Goal: Task Accomplishment & Management: Manage account settings

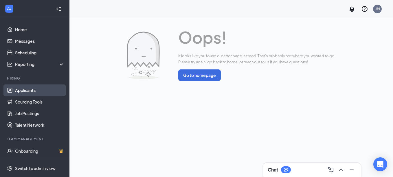
click at [31, 89] on link "Applicants" at bounding box center [39, 90] width 49 height 12
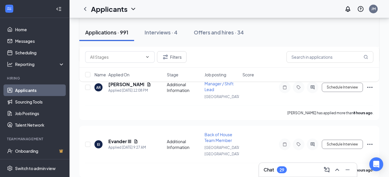
scroll to position [1215, 0]
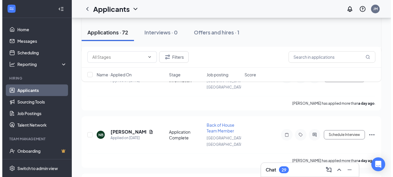
scroll to position [29, 0]
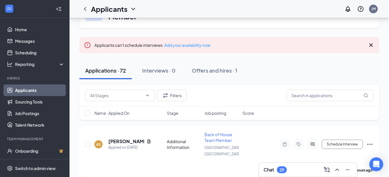
click at [369, 45] on icon "Cross" at bounding box center [370, 45] width 7 height 7
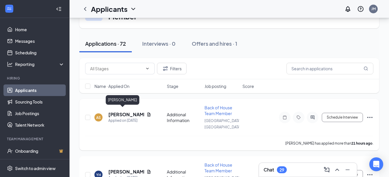
click at [121, 111] on h5 "[PERSON_NAME]" at bounding box center [126, 114] width 36 height 6
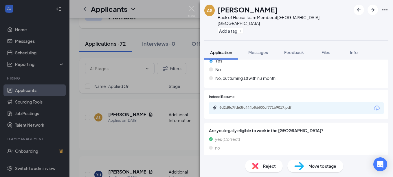
scroll to position [110, 0]
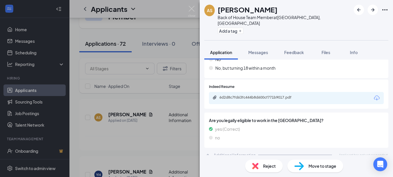
click at [316, 168] on span "Move to stage" at bounding box center [322, 166] width 28 height 6
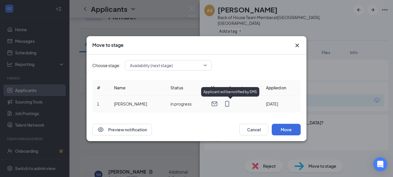
click at [228, 104] on icon "MobileSms" at bounding box center [227, 104] width 4 height 6
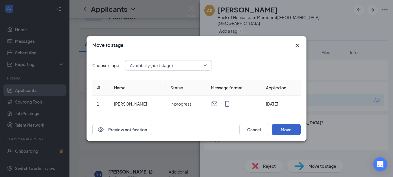
click at [286, 128] on button "Move" at bounding box center [286, 130] width 29 height 12
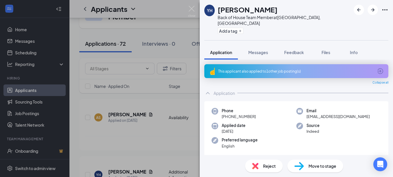
click at [141, 97] on div "YH Yamilet Hurtado Back of House Team Member at Trinity, FL Add a tag Applicati…" at bounding box center [196, 88] width 393 height 177
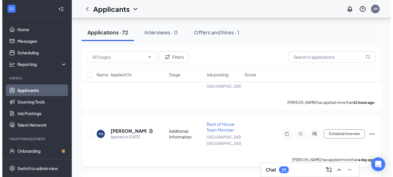
scroll to position [87, 0]
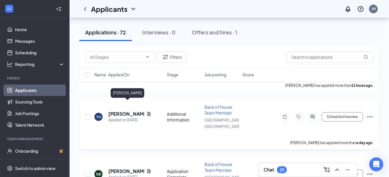
click at [118, 111] on h5 "[PERSON_NAME]" at bounding box center [126, 114] width 36 height 6
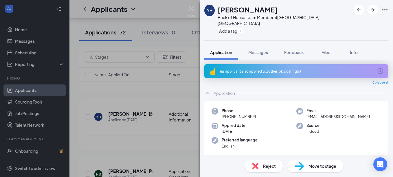
click at [312, 166] on span "Move to stage" at bounding box center [322, 166] width 28 height 6
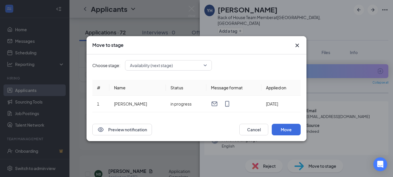
click at [299, 43] on icon "Cross" at bounding box center [297, 45] width 7 height 7
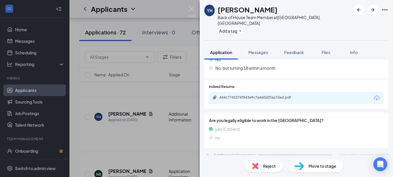
scroll to position [39, 0]
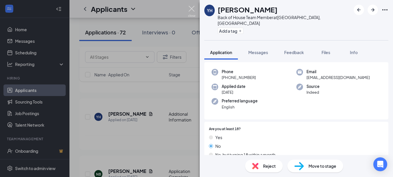
click at [193, 10] on img at bounding box center [191, 11] width 7 height 11
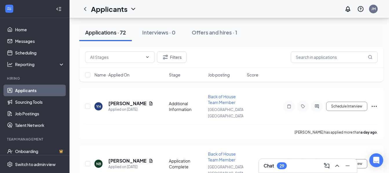
scroll to position [116, 0]
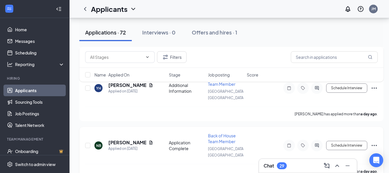
click at [222, 133] on div "Back of House Team Member" at bounding box center [226, 139] width 36 height 12
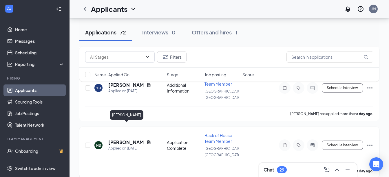
click at [124, 139] on h5 "[PERSON_NAME]" at bounding box center [126, 142] width 36 height 6
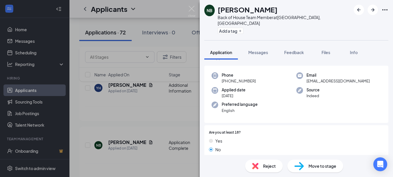
scroll to position [29, 0]
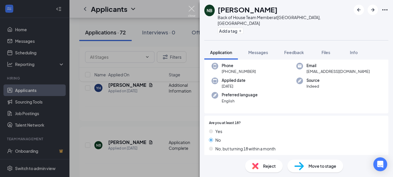
click at [191, 8] on img at bounding box center [191, 11] width 7 height 11
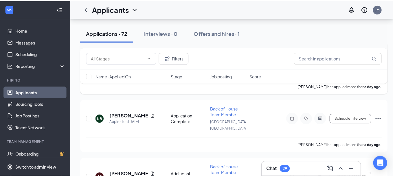
scroll to position [174, 0]
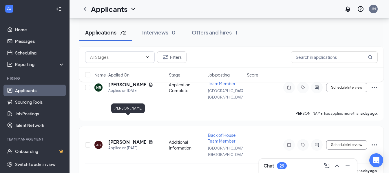
click at [116, 139] on h5 "[PERSON_NAME]" at bounding box center [127, 142] width 38 height 6
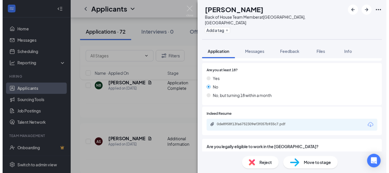
scroll to position [87, 0]
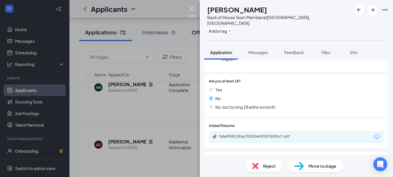
click at [192, 10] on img at bounding box center [191, 11] width 7 height 11
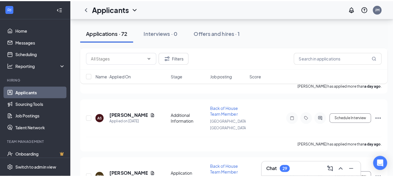
scroll to position [231, 0]
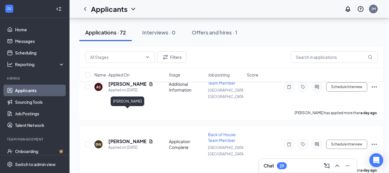
click at [126, 138] on h5 "[PERSON_NAME]" at bounding box center [127, 141] width 38 height 6
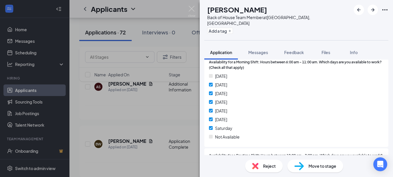
scroll to position [579, 0]
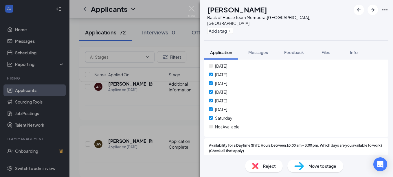
click at [305, 164] on div "Move to stage" at bounding box center [315, 166] width 56 height 13
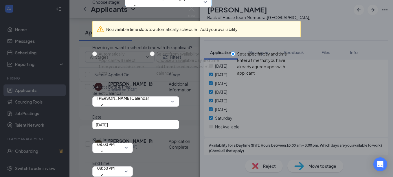
click at [204, 6] on span "Phone Interview (next stage)" at bounding box center [168, 2] width 77 height 9
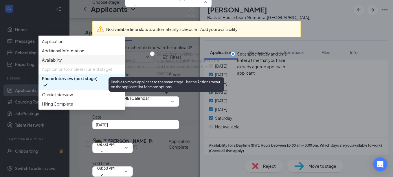
scroll to position [20, 0]
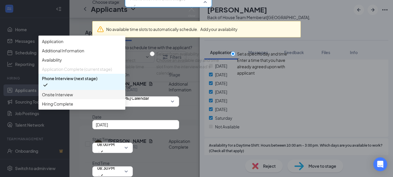
click at [73, 98] on span "Onsite Interview" at bounding box center [57, 94] width 31 height 6
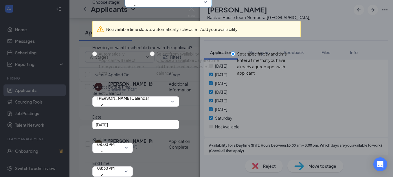
scroll to position [56, 0]
click at [170, 97] on span "[PERSON_NAME] Calendar" at bounding box center [135, 101] width 77 height 9
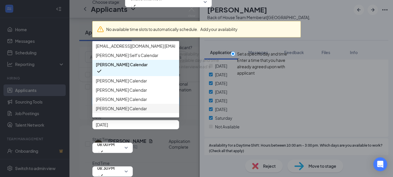
scroll to position [0, 0]
click at [146, 67] on span "[PERSON_NAME] Calendar" at bounding box center [122, 65] width 52 height 6
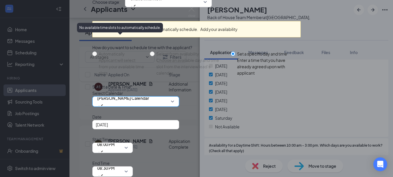
click at [97, 51] on label "Automatically Applicant will select from your available time slots" at bounding box center [119, 63] width 55 height 25
click at [157, 51] on div "Select from availability" at bounding box center [191, 54] width 70 height 6
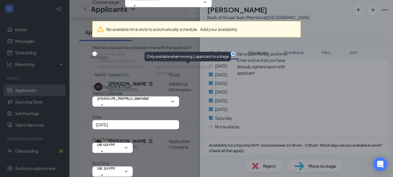
scroll to position [27, 0]
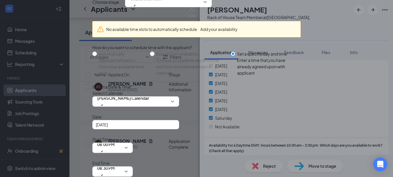
click at [213, 32] on button "Add your availability" at bounding box center [218, 29] width 37 height 6
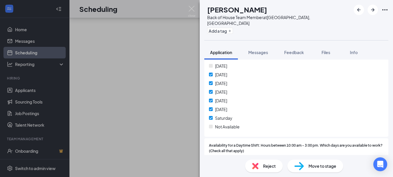
click at [217, 41] on div "LOADING" at bounding box center [230, 97] width 323 height 159
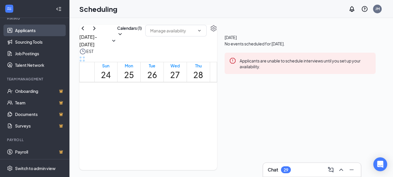
scroll to position [61, 0]
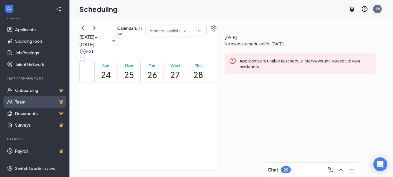
click at [44, 100] on link "Team" at bounding box center [39, 102] width 49 height 12
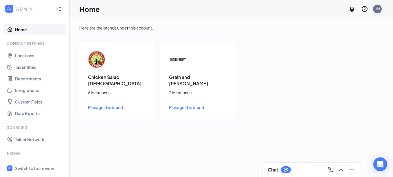
click at [374, 13] on div "JM" at bounding box center [377, 9] width 12 height 12
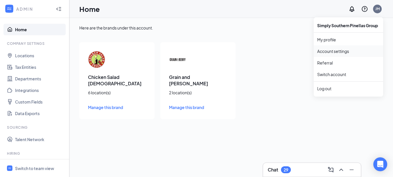
click at [331, 51] on link "Account settings" at bounding box center [348, 51] width 62 height 6
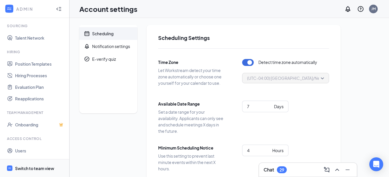
scroll to position [113, 0]
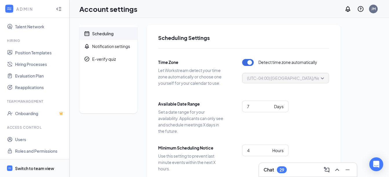
drag, startPoint x: 40, startPoint y: 166, endPoint x: 59, endPoint y: 161, distance: 19.4
click at [40, 166] on div "Switch to team view" at bounding box center [34, 168] width 39 height 6
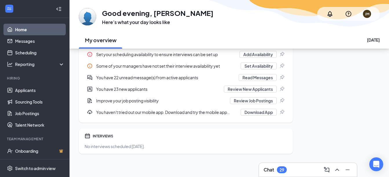
scroll to position [106, 0]
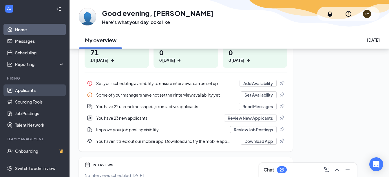
click at [32, 89] on link "Applicants" at bounding box center [39, 90] width 49 height 12
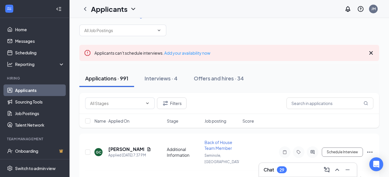
scroll to position [5, 0]
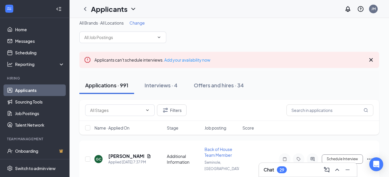
click at [137, 25] on span "Change" at bounding box center [136, 22] width 15 height 5
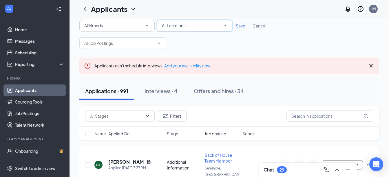
click at [215, 27] on div "All Locations" at bounding box center [194, 25] width 65 height 7
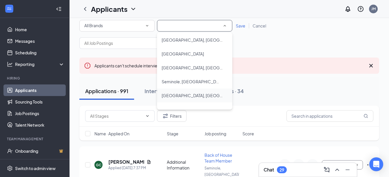
scroll to position [53, 0]
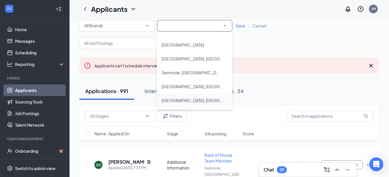
click at [176, 100] on span "[GEOGRAPHIC_DATA], [GEOGRAPHIC_DATA]" at bounding box center [204, 100] width 86 height 5
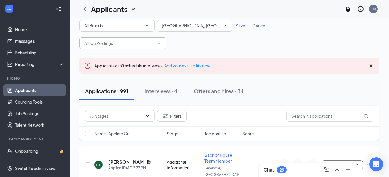
click at [157, 45] on span at bounding box center [122, 43] width 87 height 12
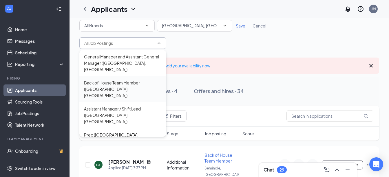
click at [125, 80] on div "Back of House Team Member ([GEOGRAPHIC_DATA], [GEOGRAPHIC_DATA])" at bounding box center [123, 89] width 78 height 19
type input "Back of House Team Member ([GEOGRAPHIC_DATA], [GEOGRAPHIC_DATA])"
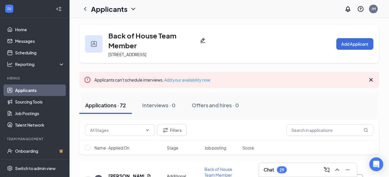
click at [131, 10] on icon "ChevronDown" at bounding box center [133, 8] width 7 height 7
click at [84, 10] on icon "ChevronLeft" at bounding box center [85, 8] width 7 height 7
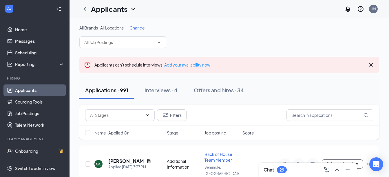
click at [136, 28] on span "Change" at bounding box center [136, 27] width 15 height 5
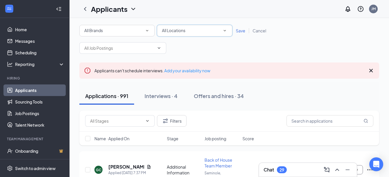
click at [217, 33] on div "All Locations" at bounding box center [194, 30] width 65 height 7
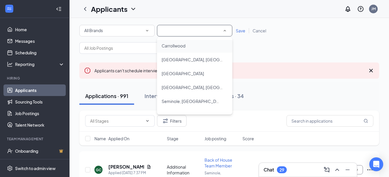
scroll to position [53, 0]
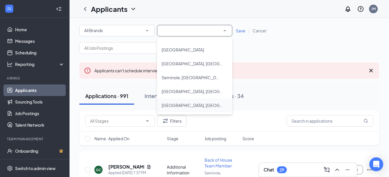
click at [173, 104] on span "[GEOGRAPHIC_DATA], [GEOGRAPHIC_DATA]" at bounding box center [204, 105] width 86 height 5
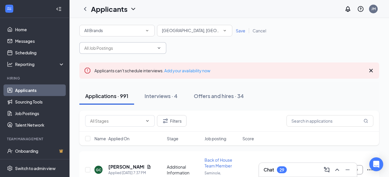
click at [146, 48] on input "text" at bounding box center [119, 48] width 70 height 6
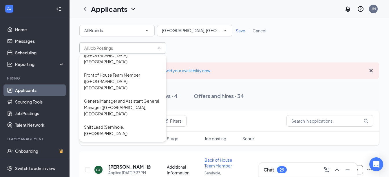
scroll to position [289, 0]
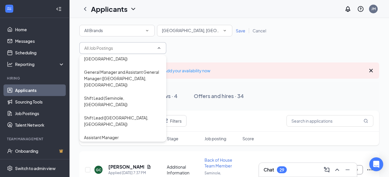
drag, startPoint x: 115, startPoint y: 107, endPoint x: 114, endPoint y: 104, distance: 3.2
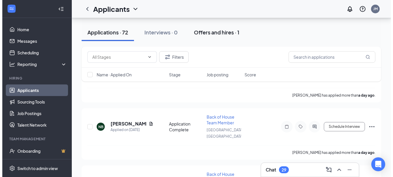
scroll to position [174, 0]
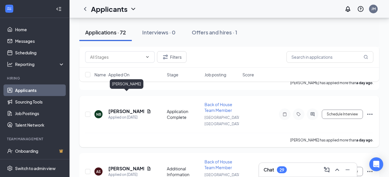
click at [129, 108] on h5 "[PERSON_NAME]" at bounding box center [126, 111] width 36 height 6
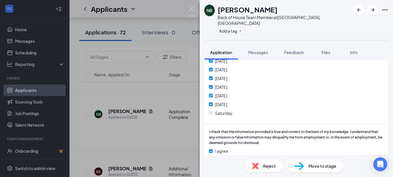
scroll to position [847, 0]
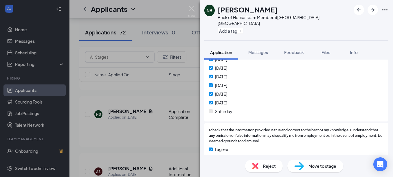
click at [300, 164] on img at bounding box center [299, 166] width 10 height 8
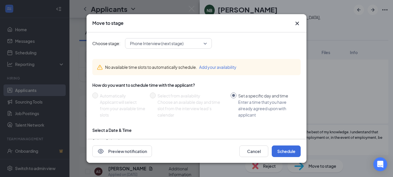
click at [207, 43] on div "Phone Interview (next stage)" at bounding box center [168, 43] width 87 height 10
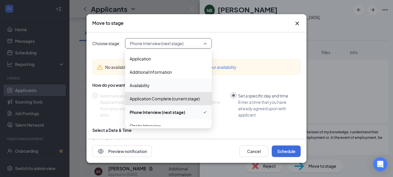
scroll to position [20, 0]
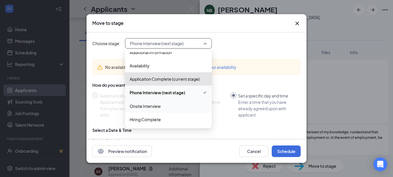
click at [157, 107] on span "Onsite Interview" at bounding box center [145, 106] width 31 height 6
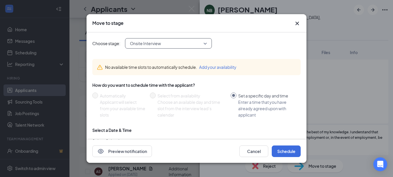
click at [254, 79] on div "No available time slots to automatically schedule. Add your availability" at bounding box center [196, 66] width 208 height 25
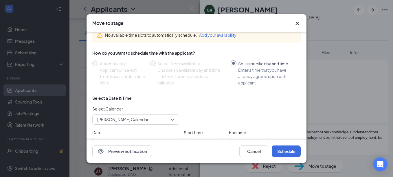
scroll to position [56, 0]
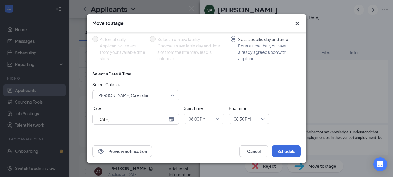
click at [167, 95] on span "[PERSON_NAME] Calendar" at bounding box center [133, 95] width 72 height 9
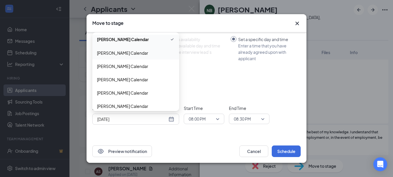
scroll to position [33, 0]
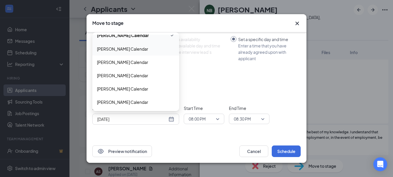
click at [214, 80] on div "Select a Date & Time Select Calendar [PERSON_NAME] Calendar 50038 50063 116345 …" at bounding box center [196, 100] width 208 height 58
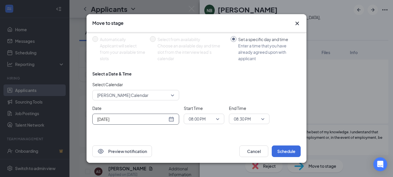
click at [173, 118] on div "[DATE]" at bounding box center [135, 119] width 77 height 6
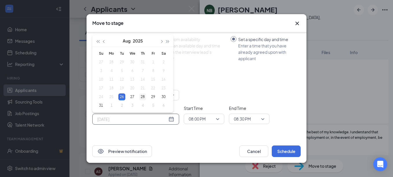
type input "[DATE]"
click at [144, 96] on div "28" at bounding box center [142, 96] width 7 height 7
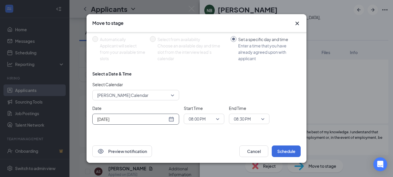
click at [217, 119] on span "08:00 PM" at bounding box center [204, 119] width 31 height 9
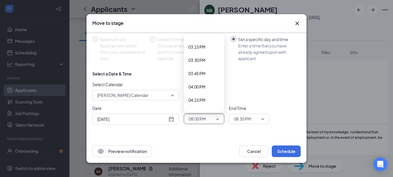
scroll to position [802, 0]
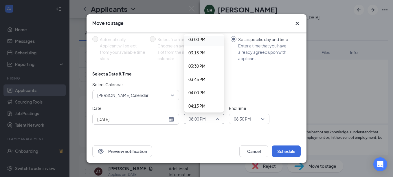
click at [191, 39] on span "03:00 PM" at bounding box center [196, 39] width 17 height 6
click at [245, 119] on span "08:30 PM" at bounding box center [242, 119] width 17 height 9
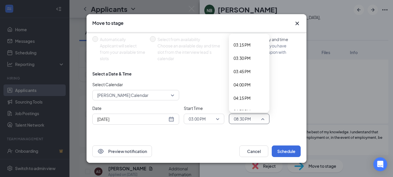
scroll to position [800, 0]
click at [243, 67] on span "03:30 PM" at bounding box center [241, 68] width 17 height 6
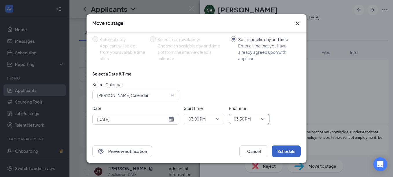
click at [286, 151] on button "Schedule" at bounding box center [286, 152] width 29 height 12
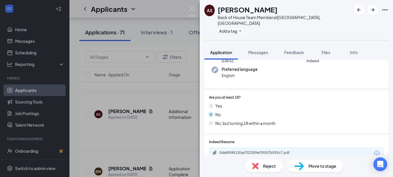
scroll to position [68, 0]
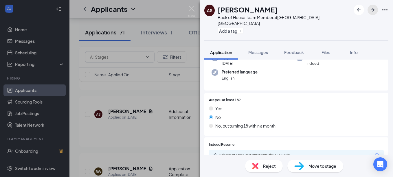
click at [371, 10] on icon "ArrowRight" at bounding box center [372, 9] width 7 height 7
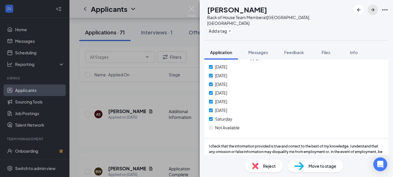
scroll to position [774, 0]
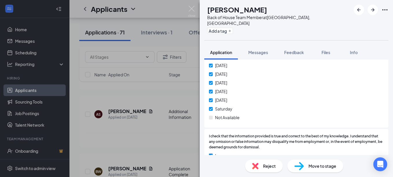
click at [301, 165] on img at bounding box center [299, 166] width 10 height 8
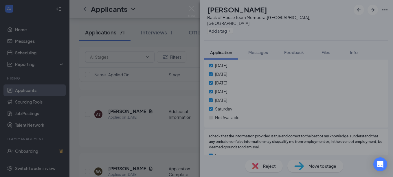
scroll to position [772, 0]
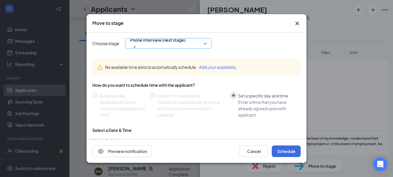
click at [207, 42] on span "Phone Interview (next stage)" at bounding box center [168, 43] width 77 height 9
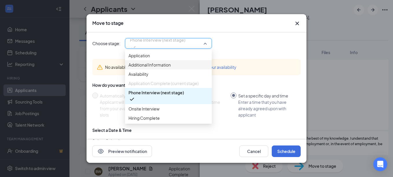
scroll to position [20, 0]
click at [161, 106] on span "Onsite Interview" at bounding box center [168, 109] width 80 height 6
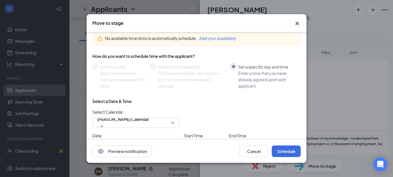
scroll to position [56, 0]
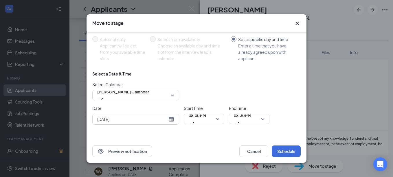
click at [172, 119] on div "[DATE]" at bounding box center [135, 119] width 77 height 6
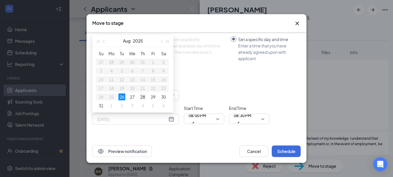
type input "[DATE]"
click at [143, 97] on div "28" at bounding box center [142, 96] width 7 height 7
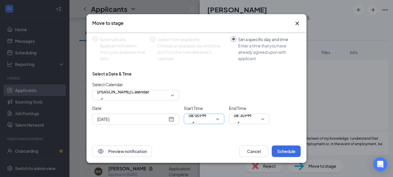
click at [216, 118] on span "08:00 PM" at bounding box center [204, 119] width 31 height 9
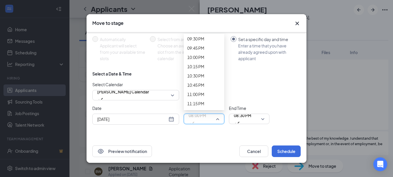
scroll to position [802, 0]
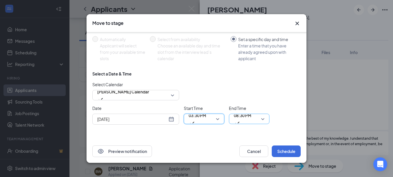
click at [263, 119] on span "08:30 PM" at bounding box center [249, 119] width 31 height 9
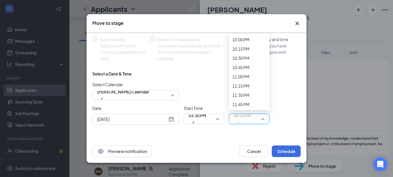
scroll to position [829, 0]
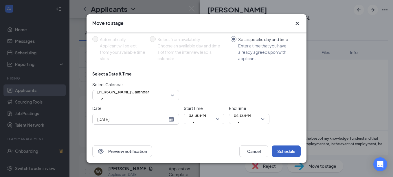
click at [286, 152] on button "Schedule" at bounding box center [286, 152] width 29 height 12
